Goal: Task Accomplishment & Management: Contribute content

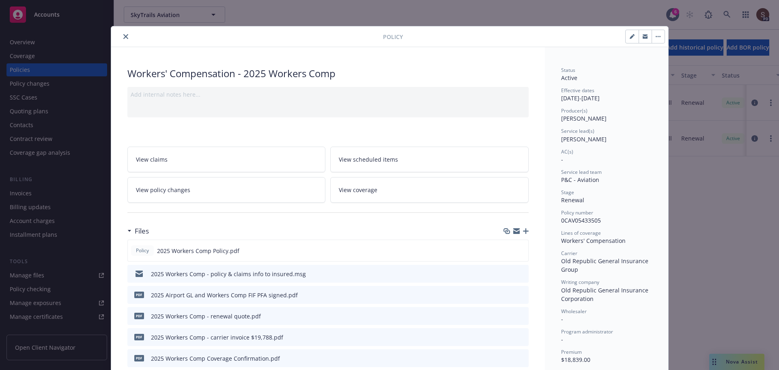
scroll to position [24, 0]
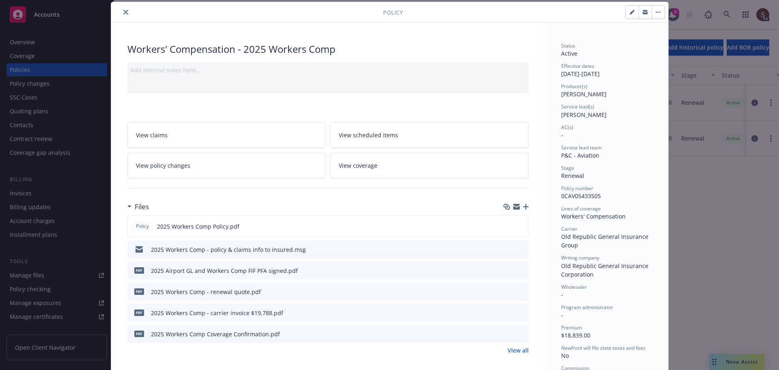
click at [143, 92] on div "Add internal notes here..." at bounding box center [327, 77] width 401 height 30
